Goal: Task Accomplishment & Management: Complete application form

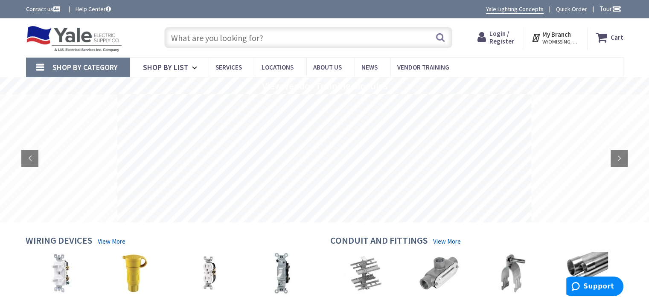
click at [480, 37] on div "Login / Register Login" at bounding box center [496, 39] width 54 height 22
click at [490, 34] on icon at bounding box center [484, 37] width 12 height 15
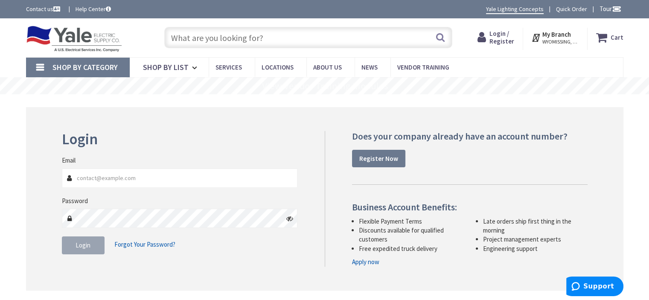
click at [85, 179] on input "Email" at bounding box center [180, 178] width 236 height 19
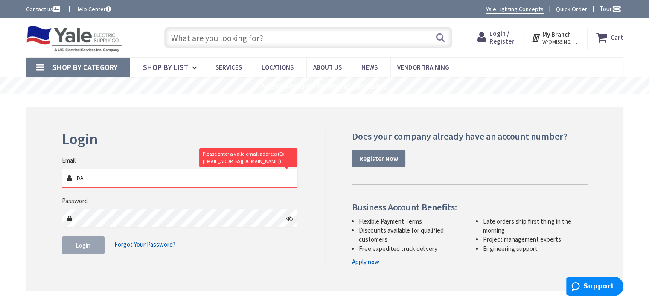
type input "D"
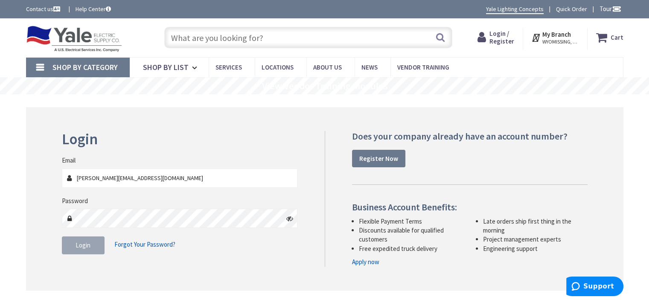
type input "[PERSON_NAME][EMAIL_ADDRESS][DOMAIN_NAME]"
click at [286, 218] on icon at bounding box center [289, 218] width 7 height 7
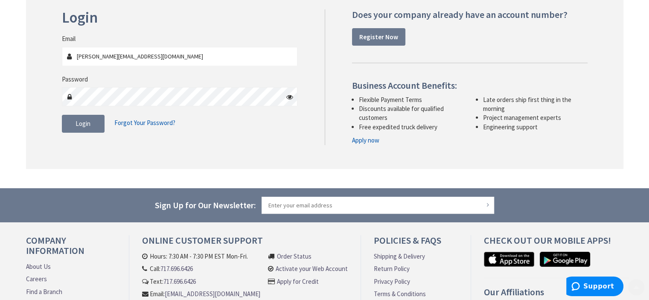
scroll to position [128, 0]
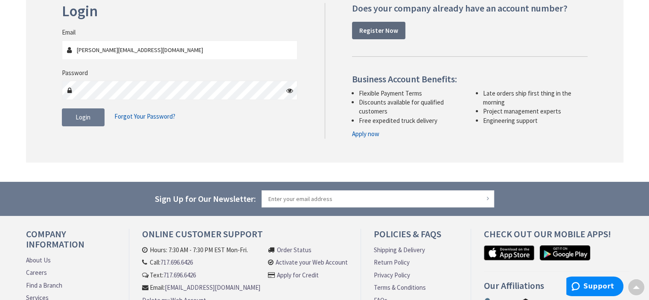
click at [377, 29] on strong "Register Now" at bounding box center [378, 30] width 39 height 8
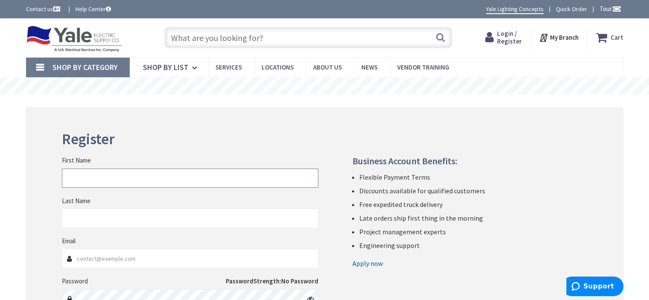
click at [87, 174] on input "First Name" at bounding box center [190, 178] width 257 height 19
type input "[PERSON_NAME]"
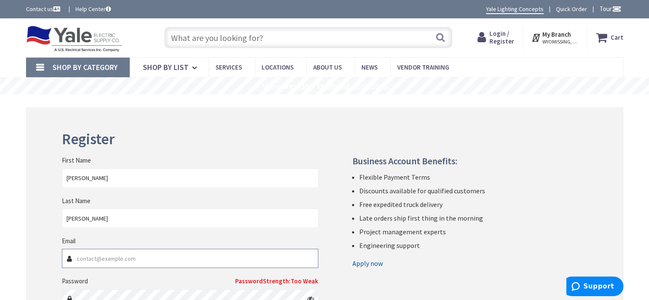
type input "D"
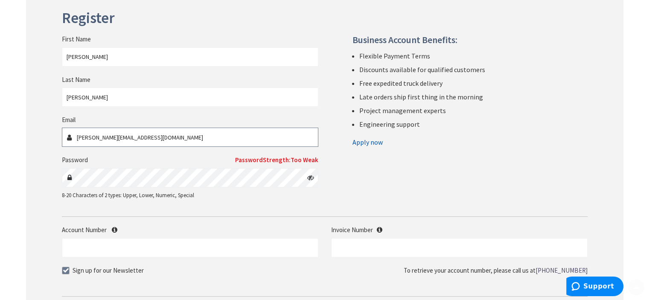
scroll to position [128, 0]
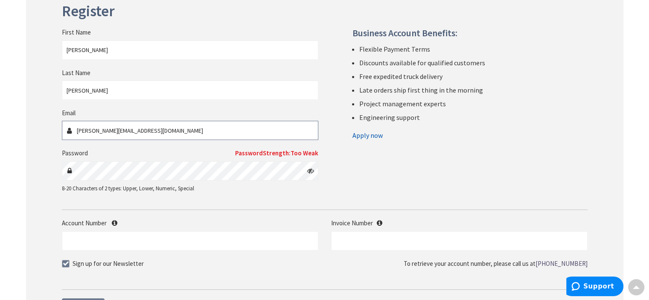
type input "[PERSON_NAME][EMAIL_ADDRESS][DOMAIN_NAME]"
click at [311, 172] on icon at bounding box center [310, 170] width 7 height 7
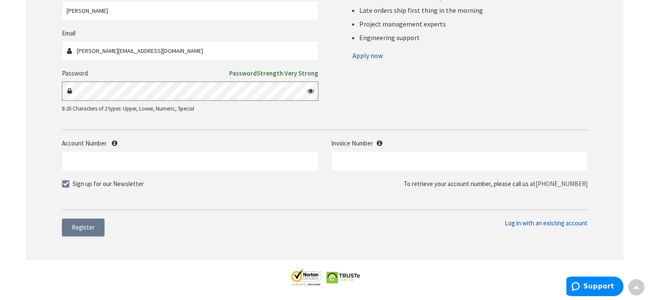
scroll to position [213, 0]
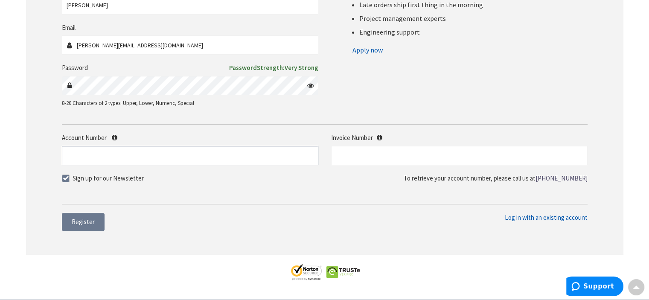
click at [72, 156] on input "Account Number" at bounding box center [190, 155] width 257 height 19
click at [80, 225] on button "Register" at bounding box center [83, 222] width 43 height 18
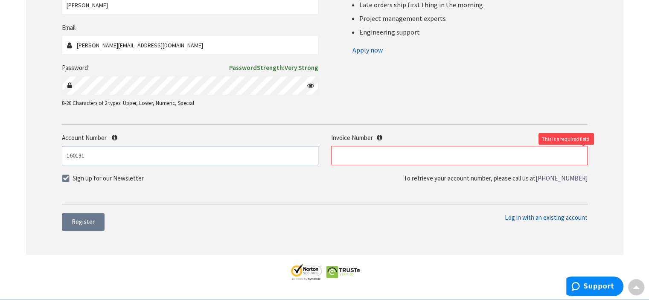
type input "160131"
type input "s"
type input "S128636391.001"
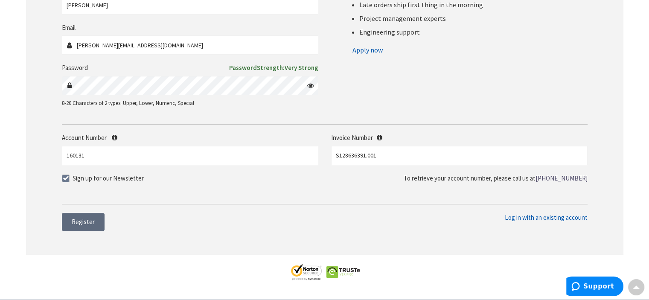
click at [89, 225] on span "Register" at bounding box center [83, 222] width 23 height 8
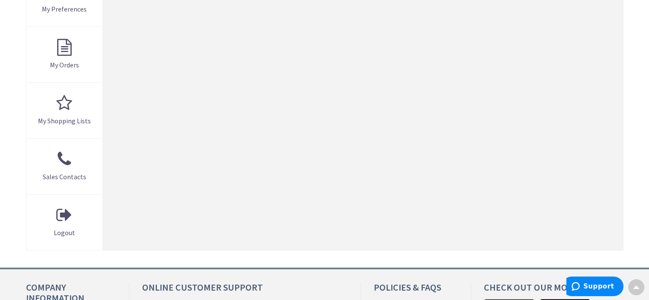
scroll to position [214, 0]
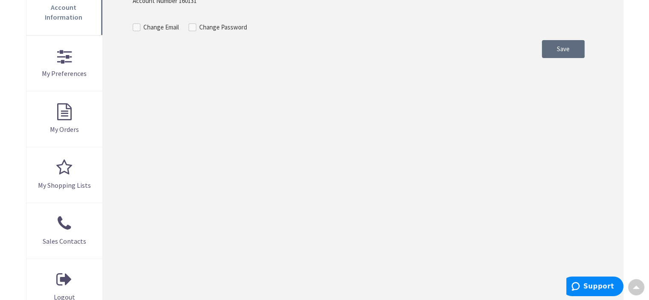
click at [568, 46] on span "Save" at bounding box center [563, 49] width 13 height 8
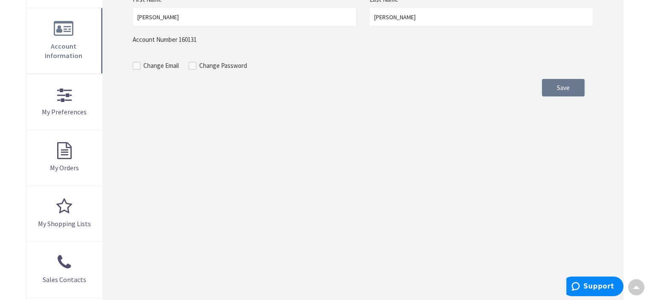
scroll to position [214, 0]
